Goal: Task Accomplishment & Management: Complete application form

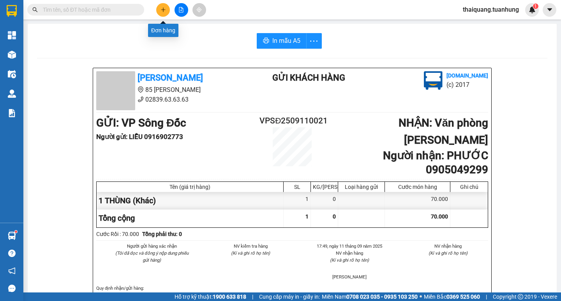
click at [160, 11] on button at bounding box center [163, 10] width 14 height 14
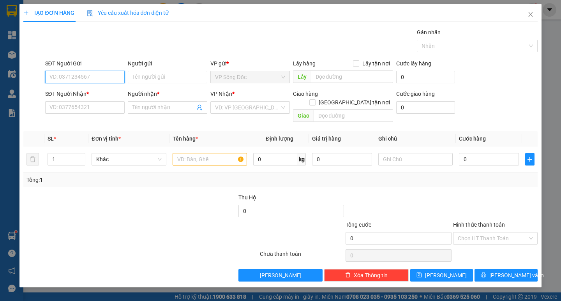
click at [97, 77] on input "SĐT Người Gửi" at bounding box center [84, 77] width 79 height 12
paste input "0947252955"
type input "0947252955"
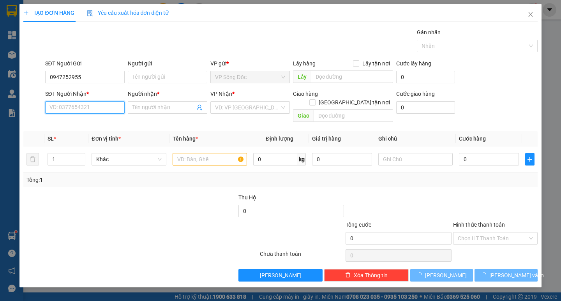
click at [89, 106] on input "SĐT Người Nhận *" at bounding box center [84, 107] width 79 height 12
paste input "0947252955"
type input "0947252955"
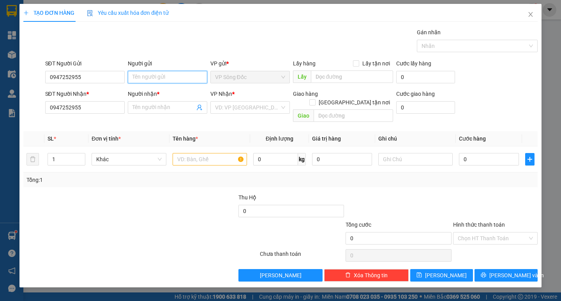
click at [159, 81] on input "Người gửi" at bounding box center [167, 77] width 79 height 12
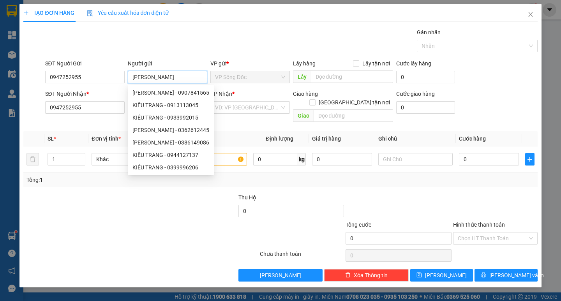
click at [159, 81] on input "[PERSON_NAME]" at bounding box center [167, 77] width 79 height 12
type input "[PERSON_NAME]"
click at [120, 199] on div at bounding box center [77, 206] width 108 height 27
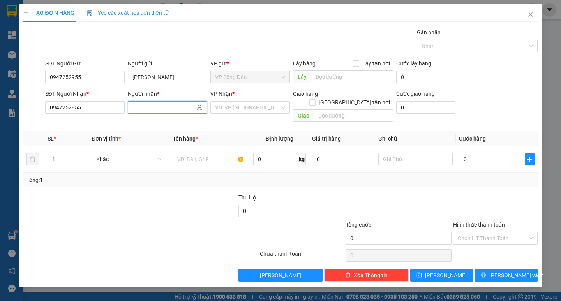
click at [147, 111] on input "Người nhận *" at bounding box center [163, 107] width 62 height 9
paste input "[PERSON_NAME]"
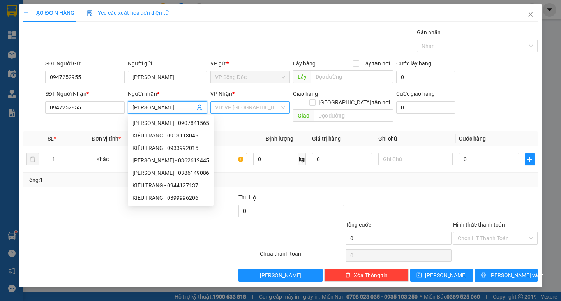
type input "[PERSON_NAME]"
click at [255, 110] on input "search" at bounding box center [247, 108] width 65 height 12
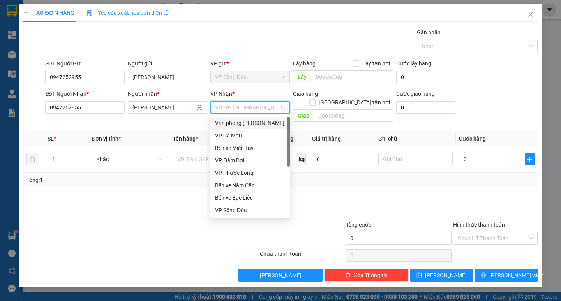
click at [256, 127] on div "Văn phòng [PERSON_NAME]" at bounding box center [250, 123] width 70 height 9
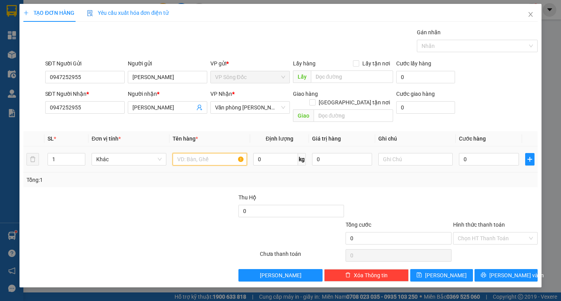
click at [201, 153] on input "text" at bounding box center [210, 159] width 74 height 12
type input "1"
click at [398, 153] on input "text" at bounding box center [415, 159] width 74 height 12
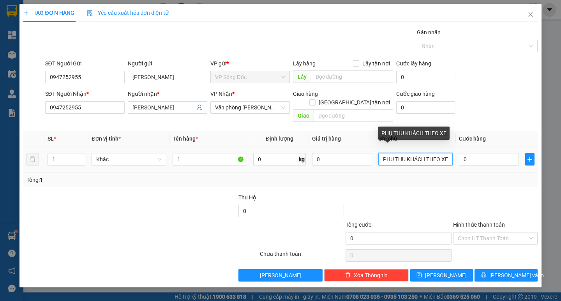
click at [450, 153] on input "PHỤ THU KHÁCH THEO XE" at bounding box center [415, 159] width 74 height 12
click at [446, 153] on input "PHỤ THU KHÁCH THEO XE" at bounding box center [415, 159] width 74 height 12
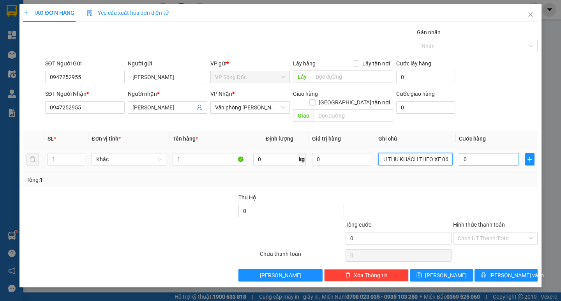
scroll to position [0, 10]
type input "PHỤ THU KHÁCH THEO XE 067"
click at [474, 153] on input "0" at bounding box center [489, 159] width 60 height 12
type input "1"
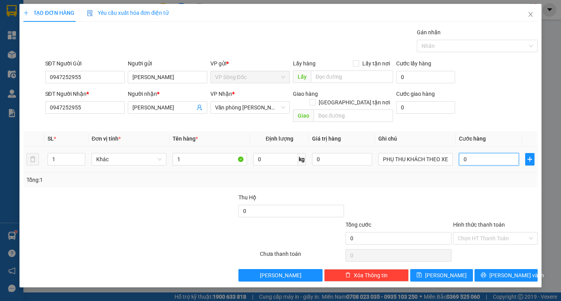
type input "1"
type input "10"
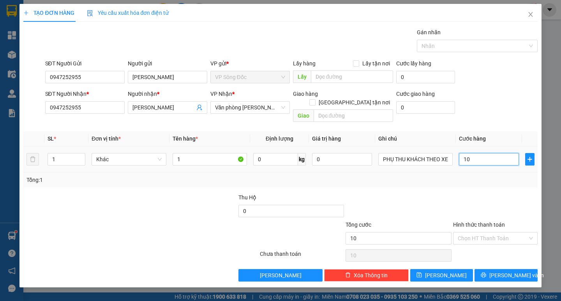
type input "100"
type input "1.000"
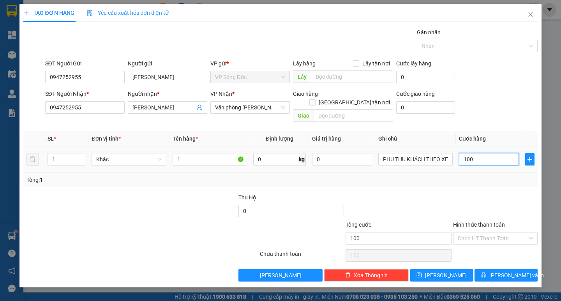
type input "1.000"
type input "10.000"
type input "100.000"
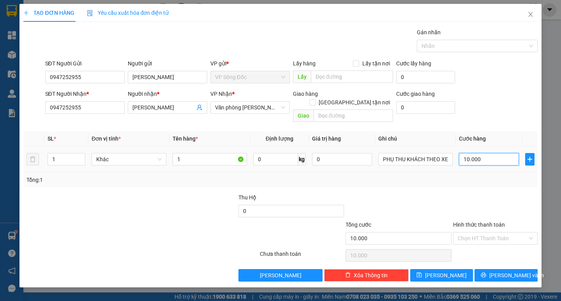
type input "100.000"
click at [484, 233] on input "Hình thức thanh toán" at bounding box center [493, 239] width 70 height 12
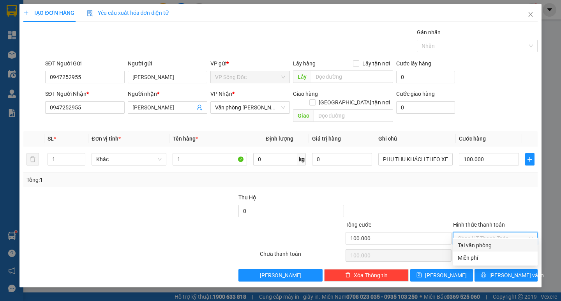
click at [479, 248] on div "Tại văn phòng" at bounding box center [495, 245] width 75 height 9
type input "0"
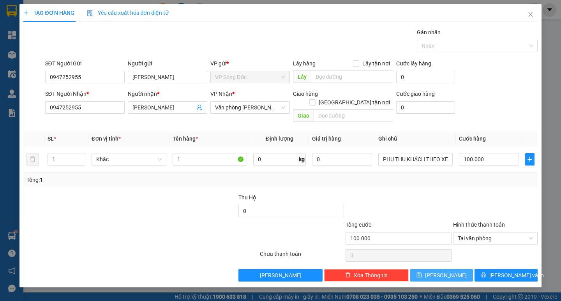
click at [461, 269] on button "[PERSON_NAME]" at bounding box center [441, 275] width 63 height 12
type input "0"
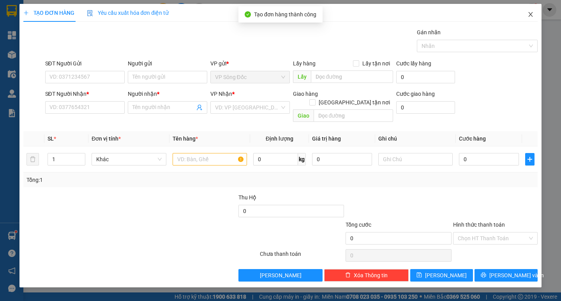
click at [531, 17] on icon "close" at bounding box center [530, 14] width 6 height 6
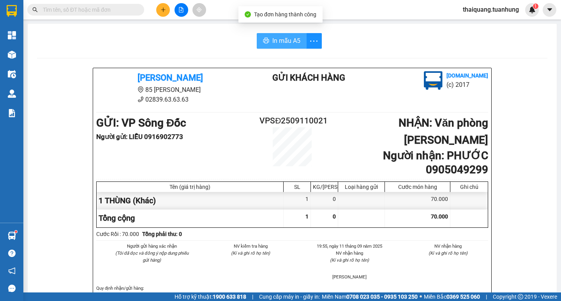
drag, startPoint x: 360, startPoint y: 56, endPoint x: 276, endPoint y: 39, distance: 85.9
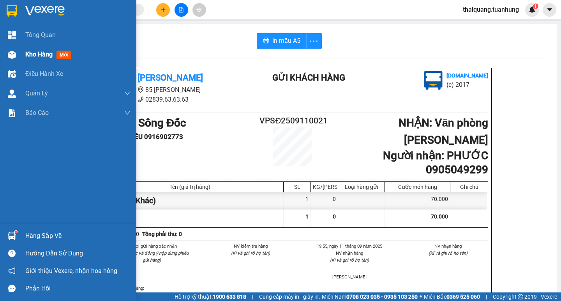
click at [36, 53] on span "Kho hàng" at bounding box center [38, 54] width 27 height 7
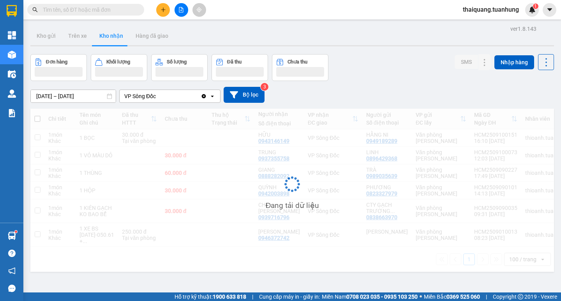
click at [374, 61] on div "Đơn hàng Khối lượng Số lượng Đã thu Chưa thu SMS Nhập hàng" at bounding box center [291, 67] width 523 height 27
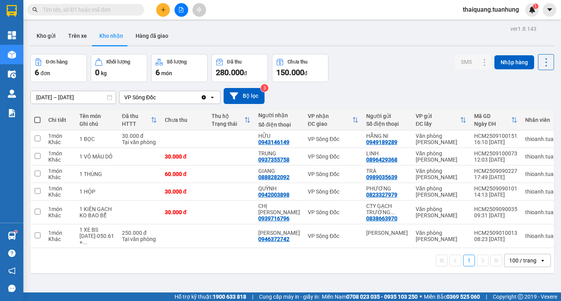
drag, startPoint x: 377, startPoint y: 68, endPoint x: 368, endPoint y: 63, distance: 10.6
click at [377, 66] on div "Đơn hàng 6 đơn Khối lượng 0 kg Số lượng 6 món Đã thu 280.000 đ Chưa thu 150.000…" at bounding box center [291, 68] width 523 height 28
click at [56, 34] on button "Kho gửi" at bounding box center [46, 35] width 32 height 19
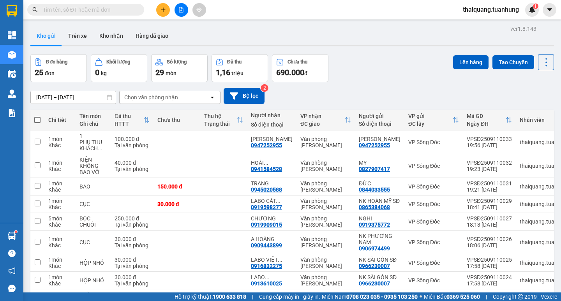
drag, startPoint x: 380, startPoint y: 57, endPoint x: 375, endPoint y: 47, distance: 11.5
click at [381, 57] on div "Đơn hàng 25 đơn Khối lượng 0 kg Số lượng 29 món Đã thu 1,16 triệu Chưa thu 690.…" at bounding box center [291, 68] width 523 height 28
click at [490, 142] on icon at bounding box center [492, 141] width 5 height 5
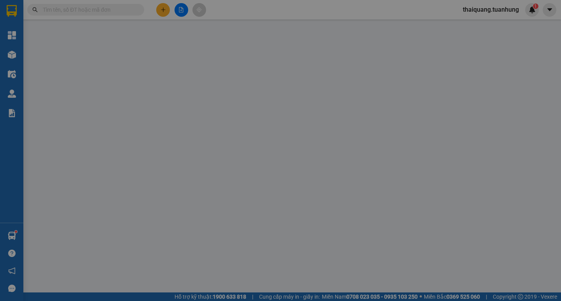
type input "0947252955"
type input "[PERSON_NAME]"
type input "0947252955"
type input "[PERSON_NAME]"
type input "100.000"
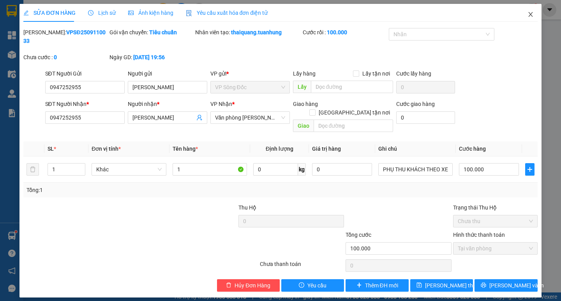
click at [529, 15] on icon "close" at bounding box center [530, 14] width 6 height 6
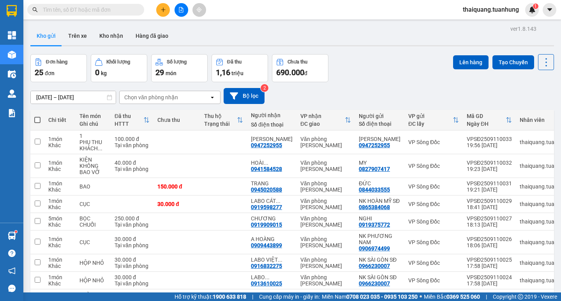
click at [353, 63] on div "Đơn hàng 25 đơn Khối lượng 0 kg Số lượng 29 món Đã thu 1,16 triệu Chưa thu 690.…" at bounding box center [291, 68] width 523 height 28
